Goal: Task Accomplishment & Management: Use online tool/utility

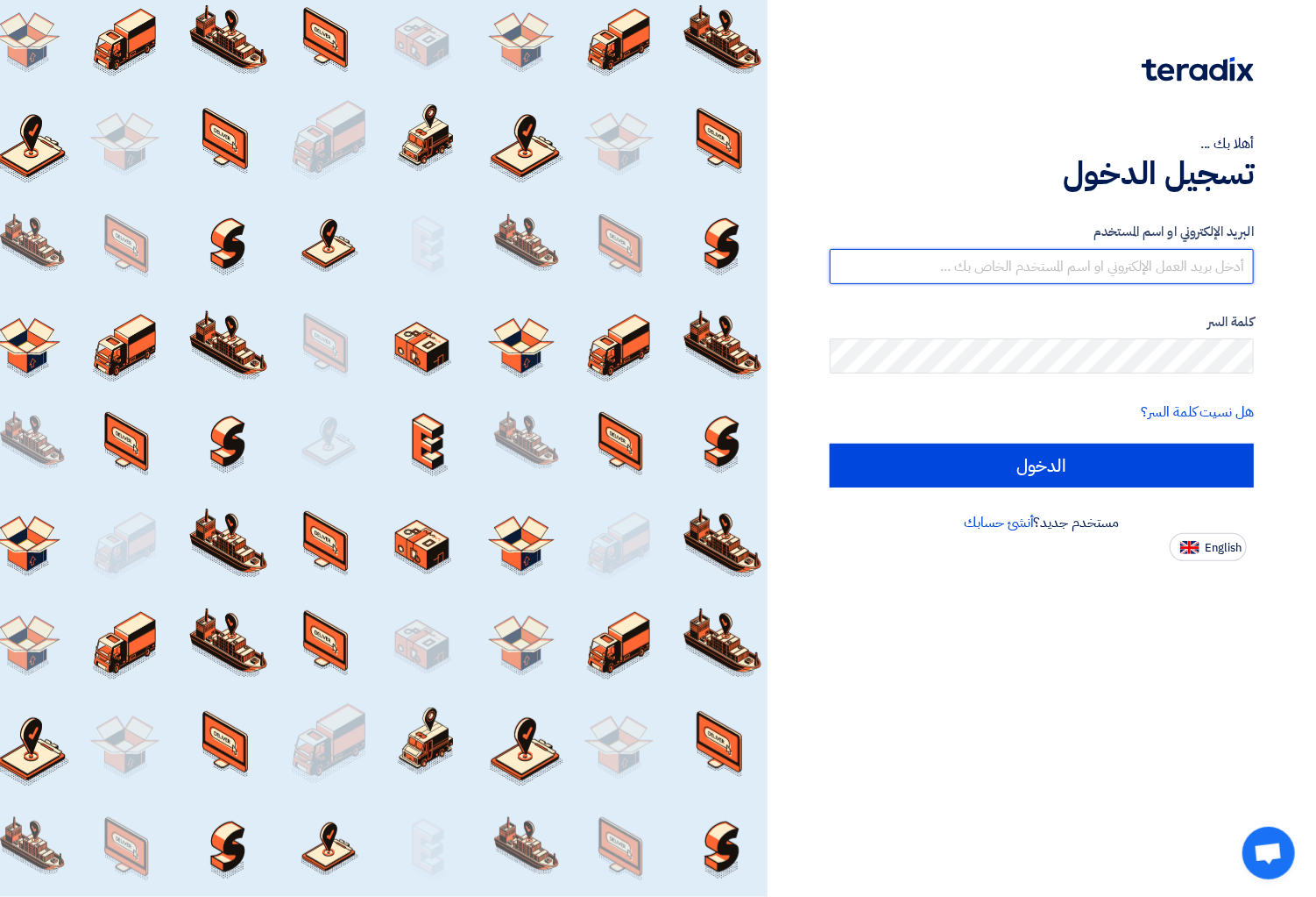
click at [1139, 276] on input "text" at bounding box center [1041, 266] width 424 height 36
type input "[EMAIL_ADDRESS][DOMAIN_NAME]"
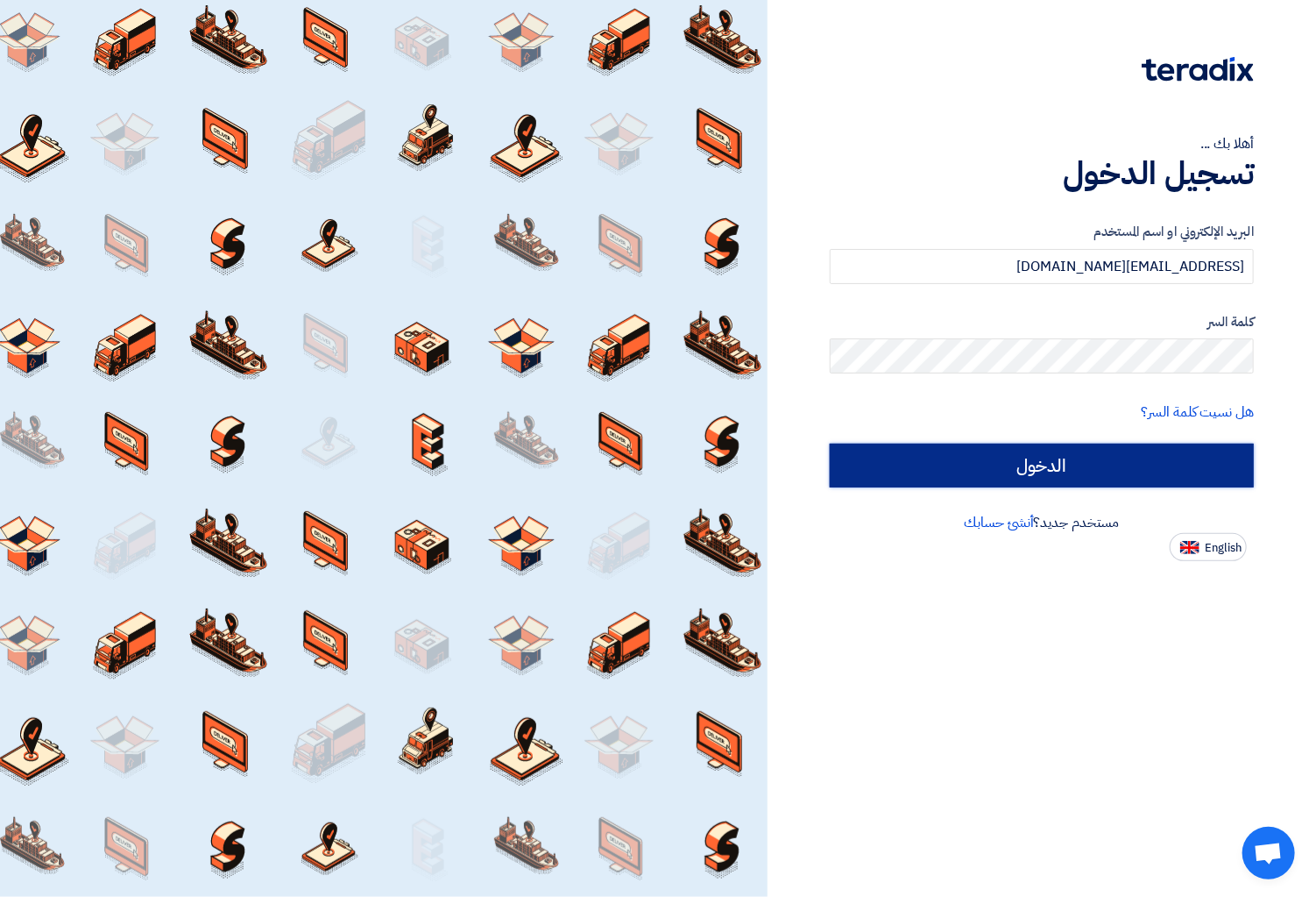
click at [1135, 469] on input "الدخول" at bounding box center [1041, 466] width 424 height 44
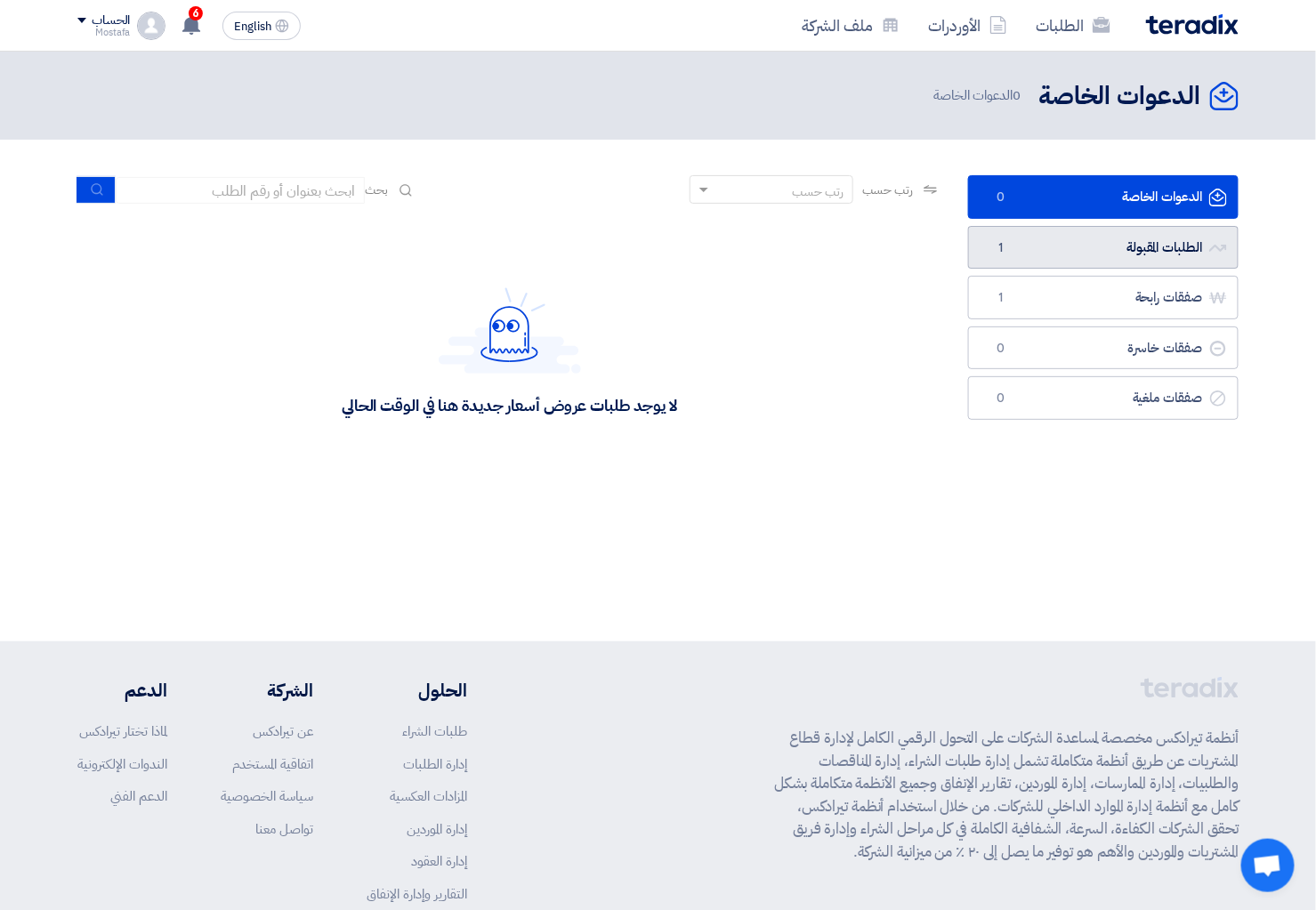
click at [1090, 255] on link "الطلبات المقبولة الطلبات المقبولة 1" at bounding box center [1103, 247] width 270 height 44
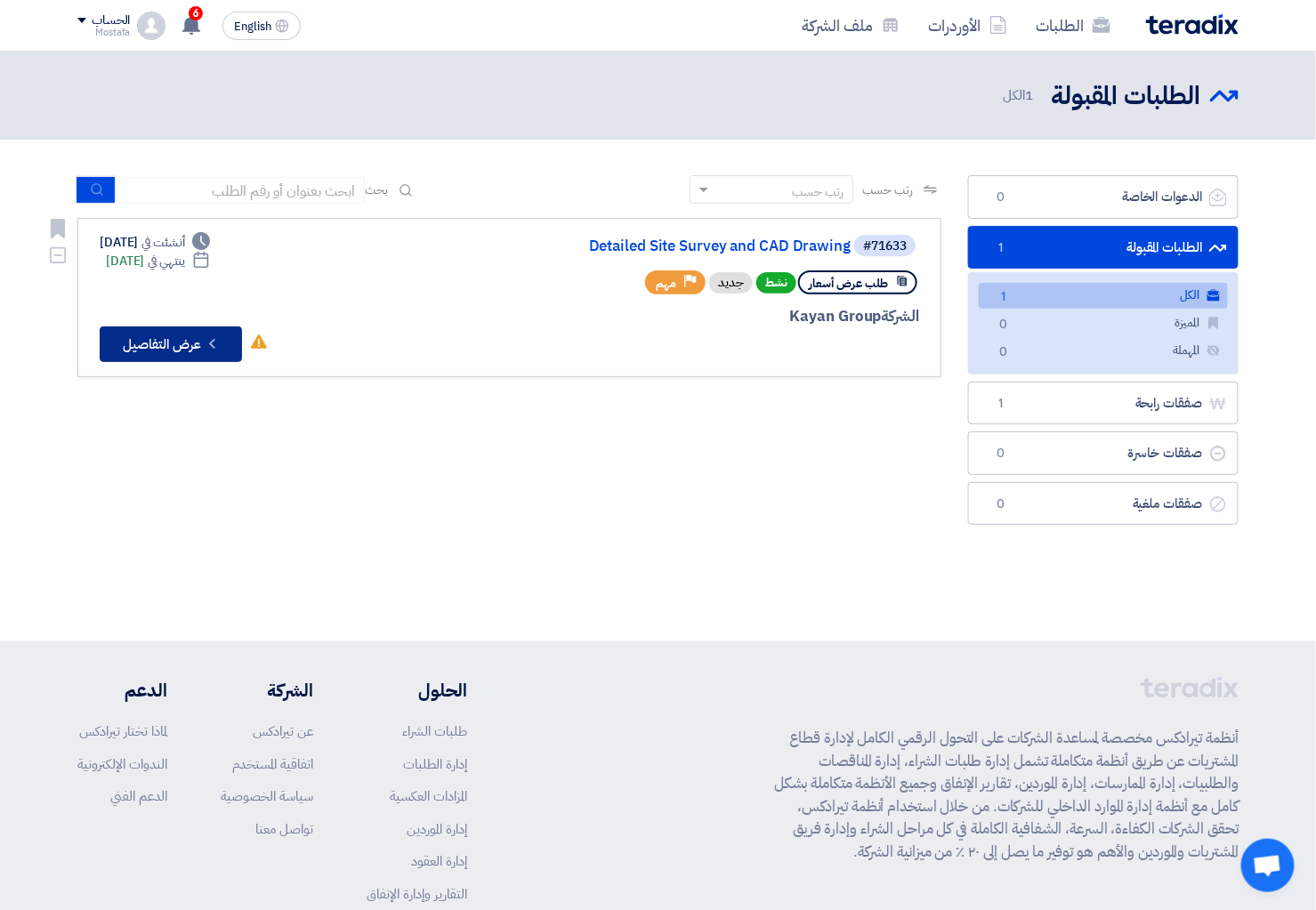
click at [197, 342] on button "Check details عرض التفاصيل" at bounding box center [171, 344] width 142 height 36
